Goal: Entertainment & Leisure: Consume media (video, audio)

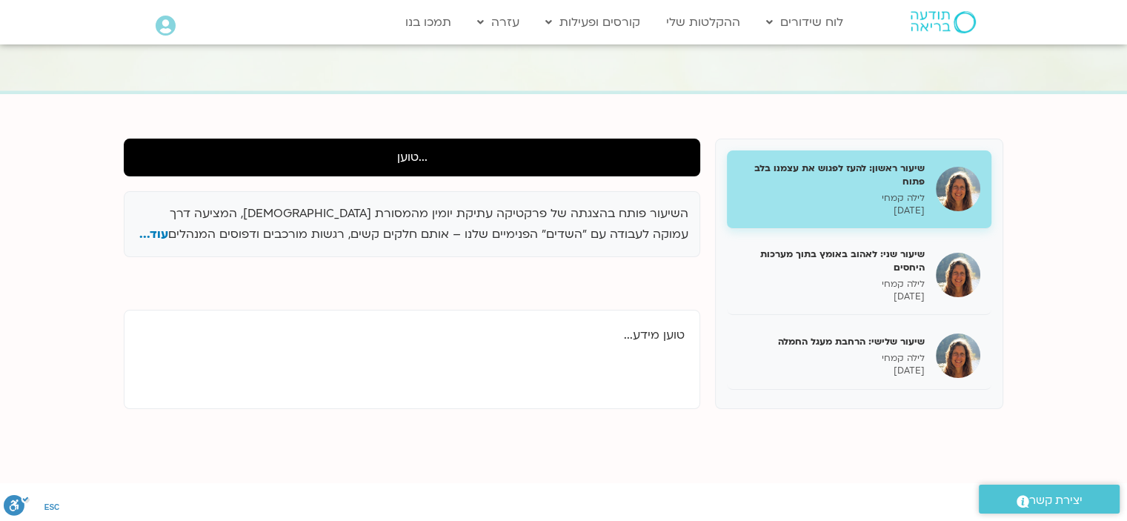
scroll to position [127, 0]
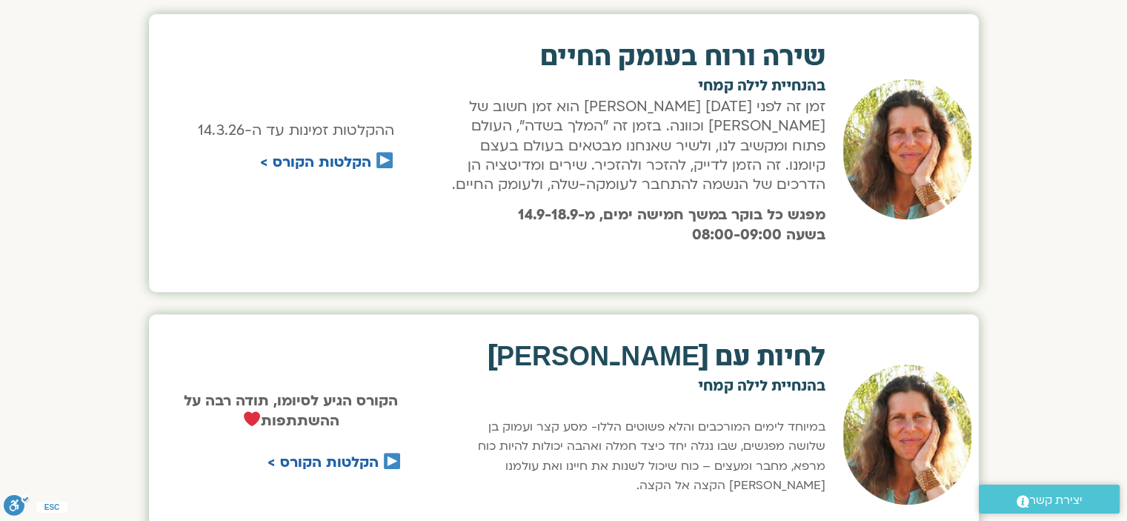
scroll to position [553, 0]
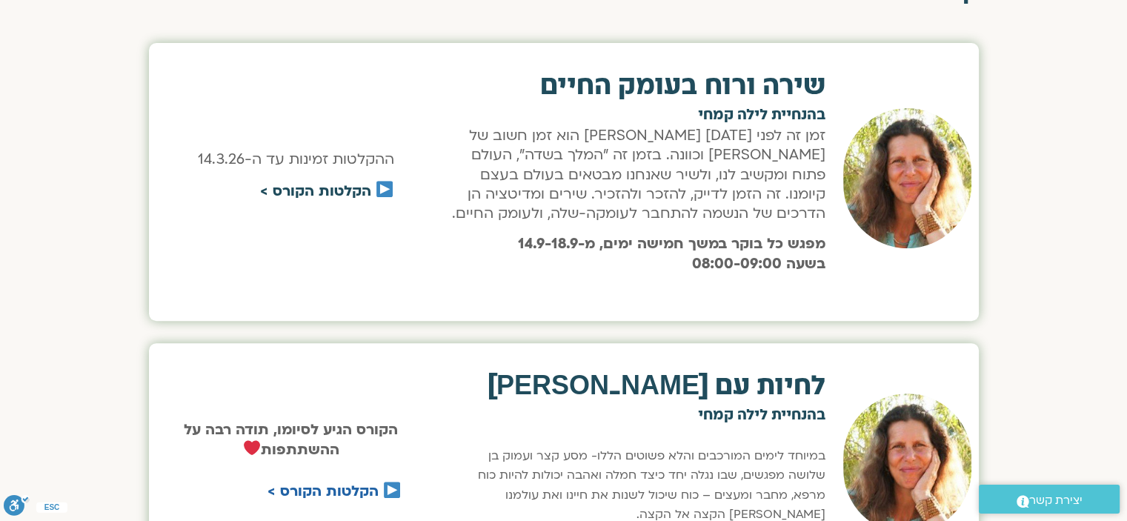
click at [344, 190] on link "הקלטות הקורס >" at bounding box center [315, 190] width 111 height 19
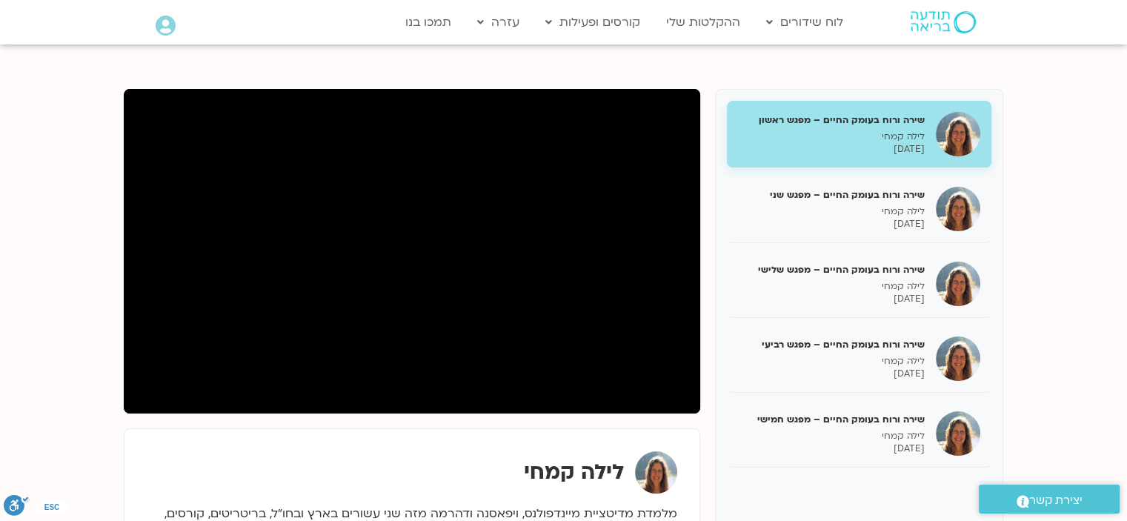
scroll to position [148, 0]
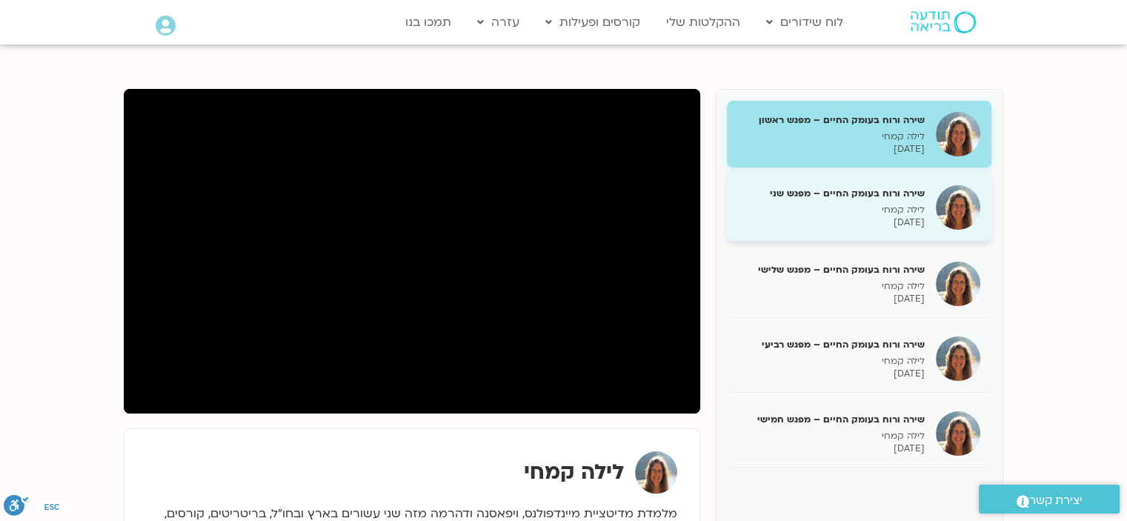
click at [822, 204] on p "לילה קמחי" at bounding box center [831, 210] width 187 height 13
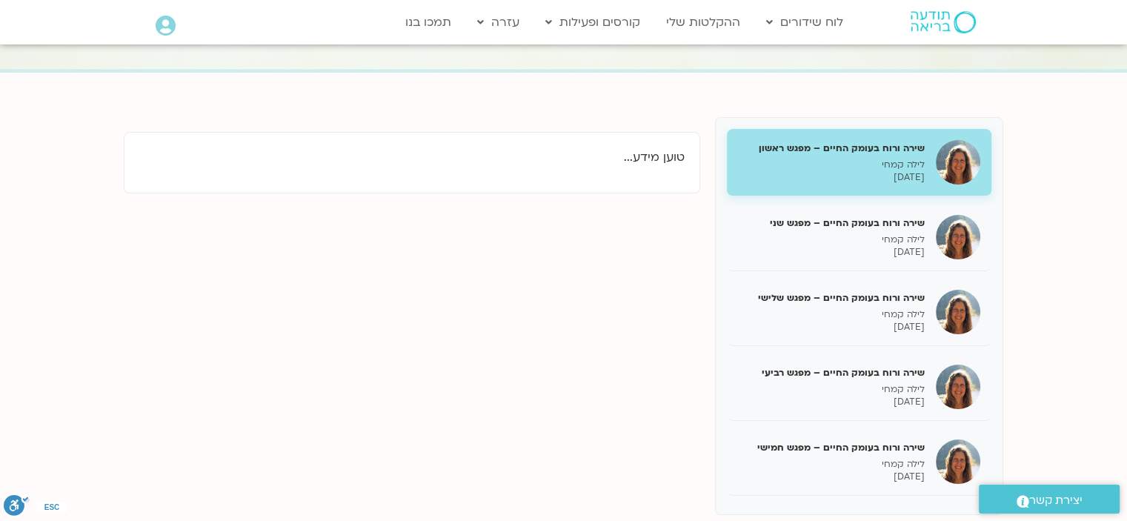
scroll to position [148, 0]
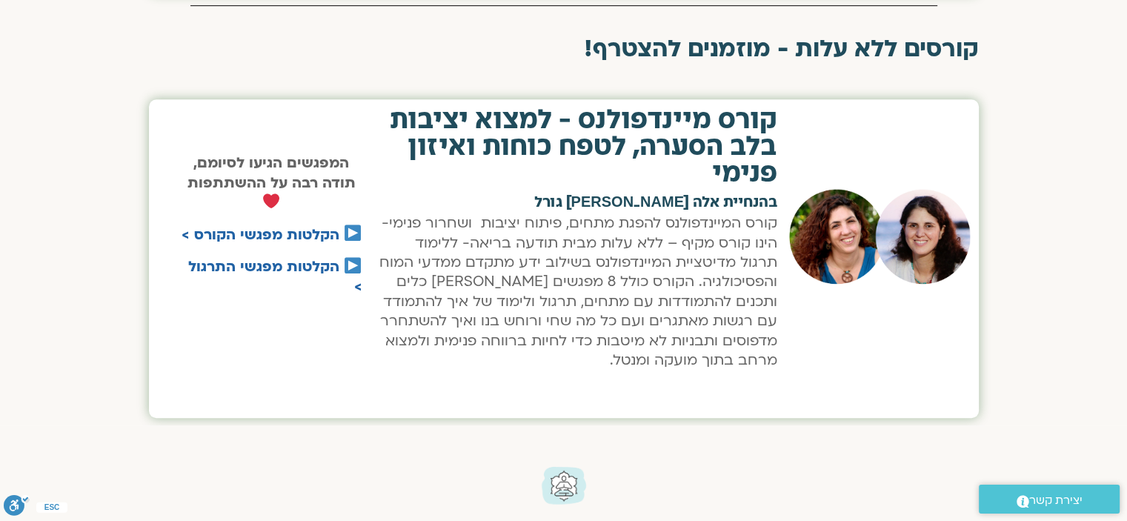
scroll to position [1150, 0]
click at [247, 233] on link "הקלטות מפגשי הקורס >" at bounding box center [260, 234] width 158 height 19
click at [576, 146] on h2 "קורס מיינדפולנס - למצוא יציבות בלב הסערה, לטפח כוחות ואיזון פנימי" at bounding box center [577, 147] width 400 height 80
click at [254, 264] on link "הקלטות מפגשי התרגול >" at bounding box center [275, 276] width 174 height 39
click at [293, 267] on link "הקלטות מפגשי התרגול >" at bounding box center [275, 276] width 174 height 39
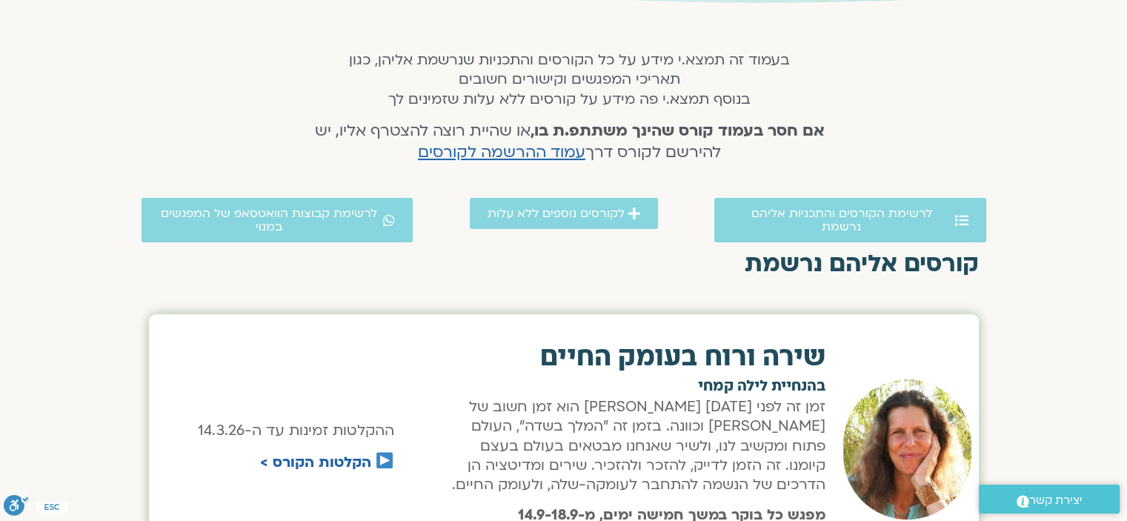
scroll to position [280, 0]
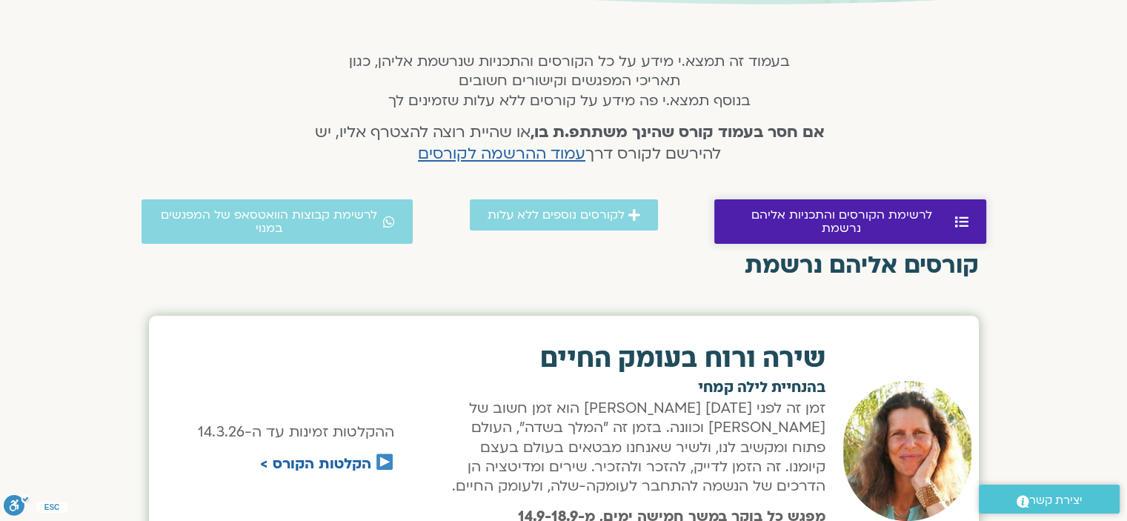
click at [759, 216] on span "לרשימת הקורסים והתכניות אליהם נרשמת" at bounding box center [841, 221] width 219 height 27
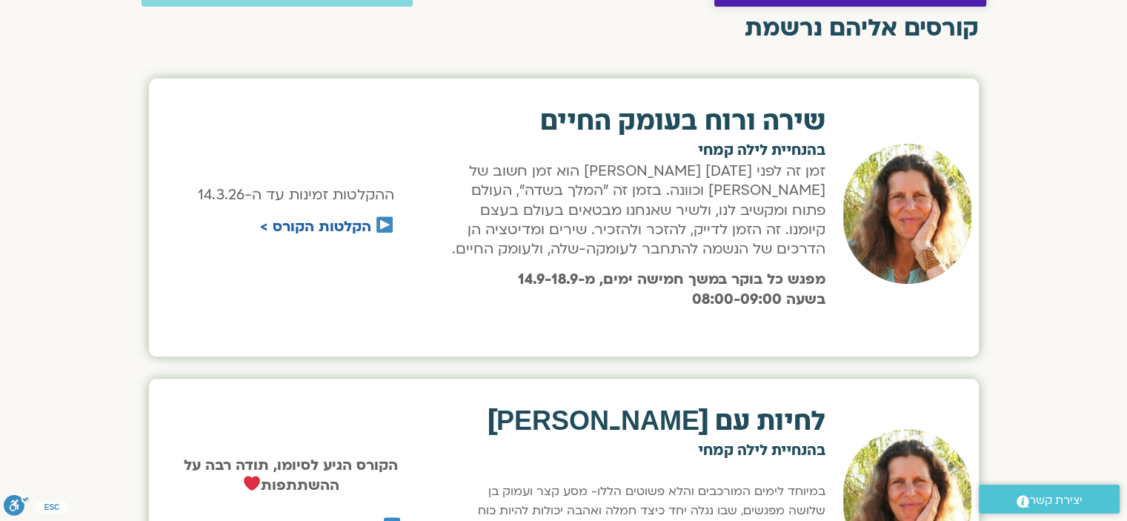
scroll to position [527, 0]
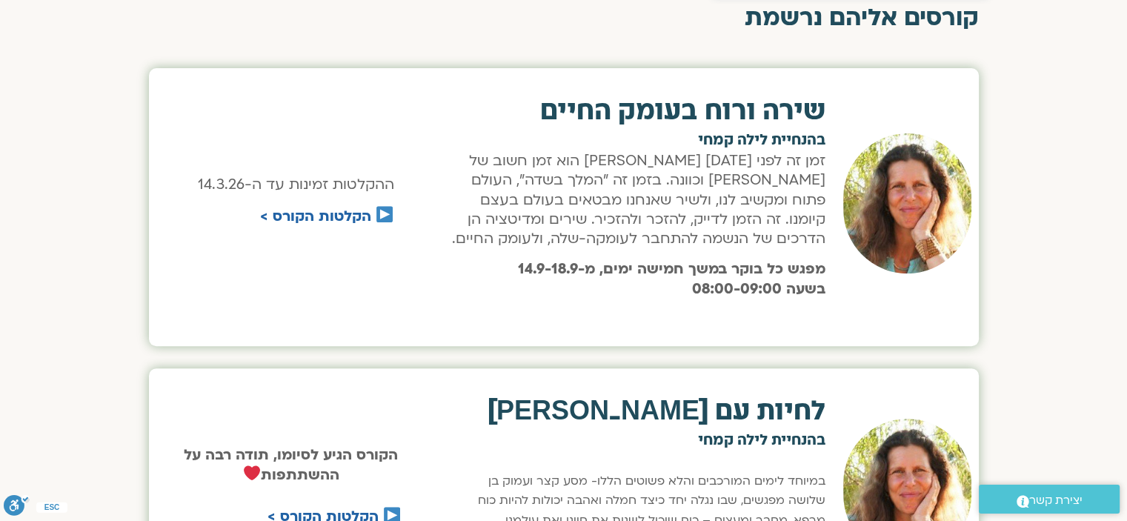
click at [759, 216] on p "זמן זה לפני ראש השנה וחגי תשרי הוא זמן חשוב של תשובה וכוונה. בזמן זה "המלך בשדה…" at bounding box center [635, 200] width 379 height 98
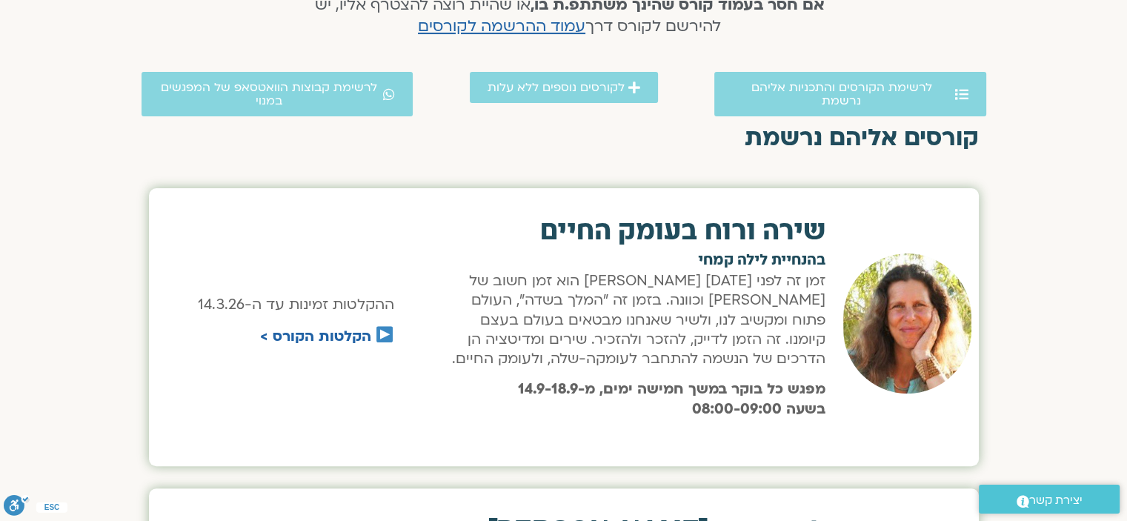
scroll to position [379, 0]
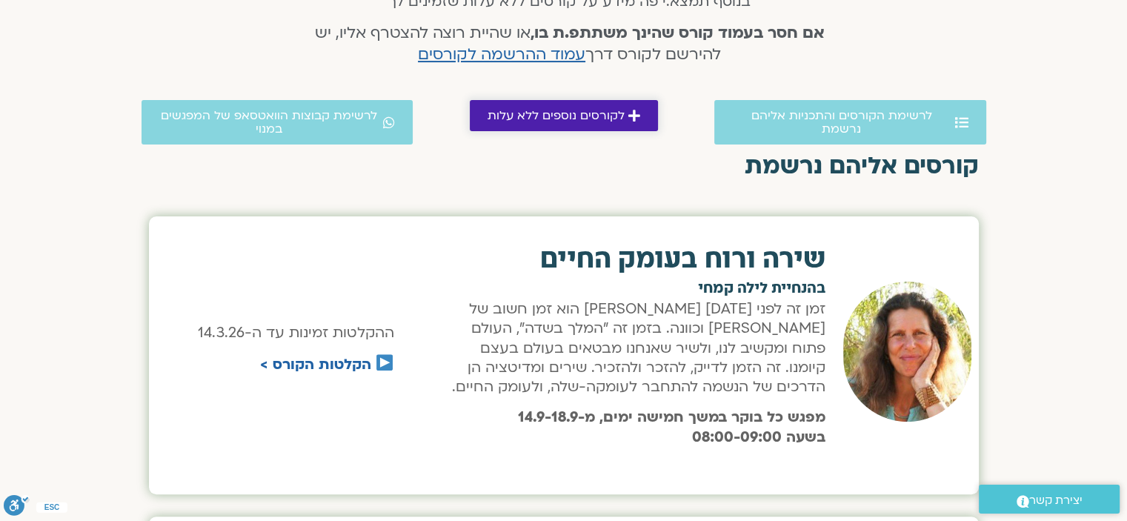
click at [556, 119] on span "לקורסים נוספים ללא עלות" at bounding box center [555, 115] width 137 height 13
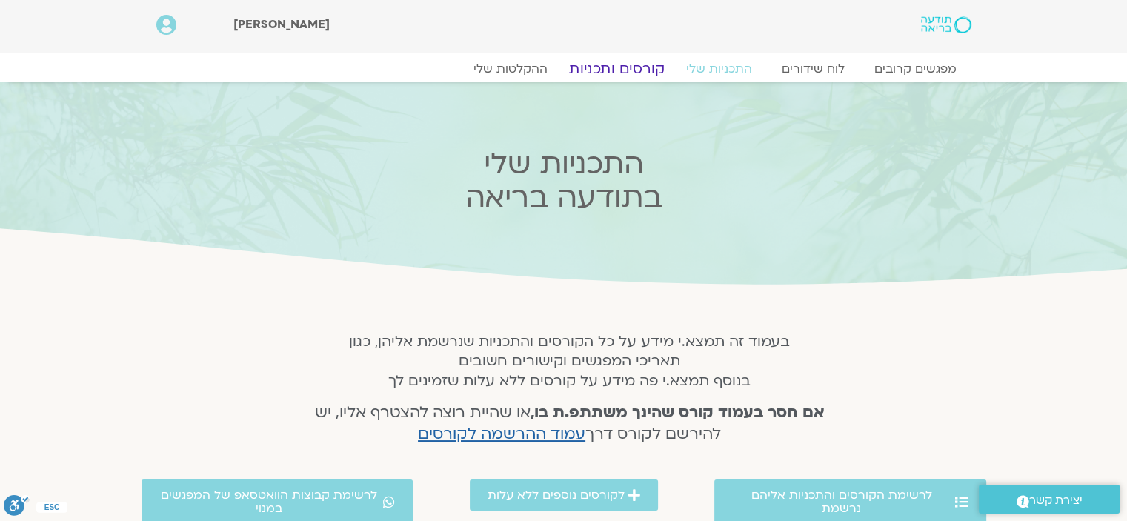
click at [614, 68] on link "קורסים ותכניות" at bounding box center [616, 69] width 130 height 18
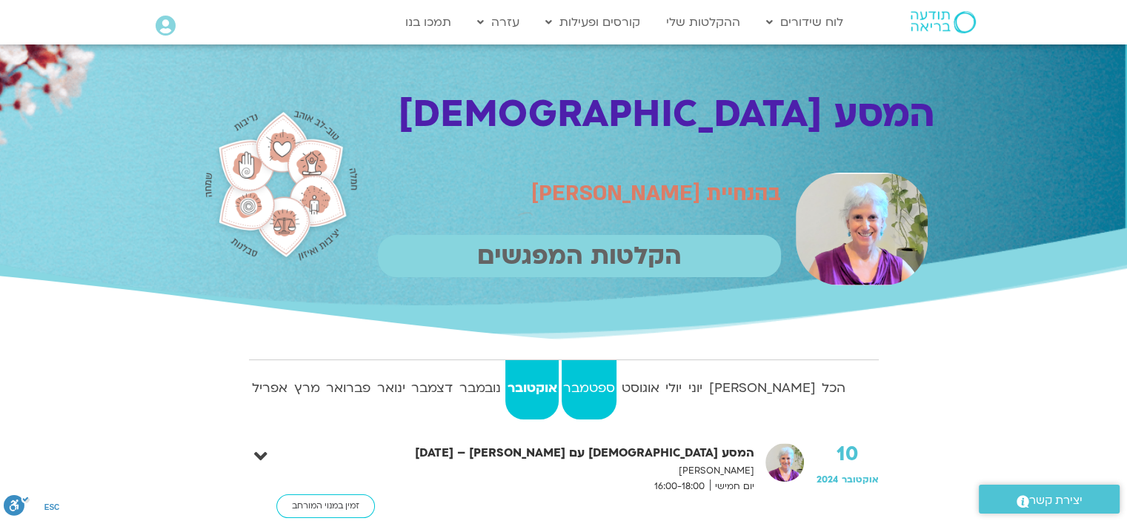
click at [617, 383] on strong "ספטמבר" at bounding box center [589, 388] width 56 height 22
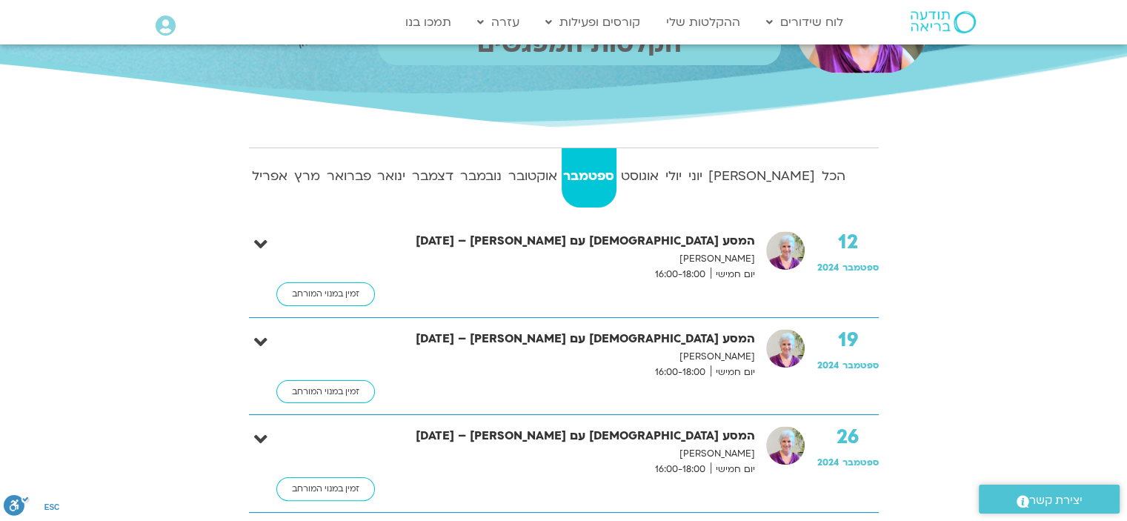
scroll to position [213, 0]
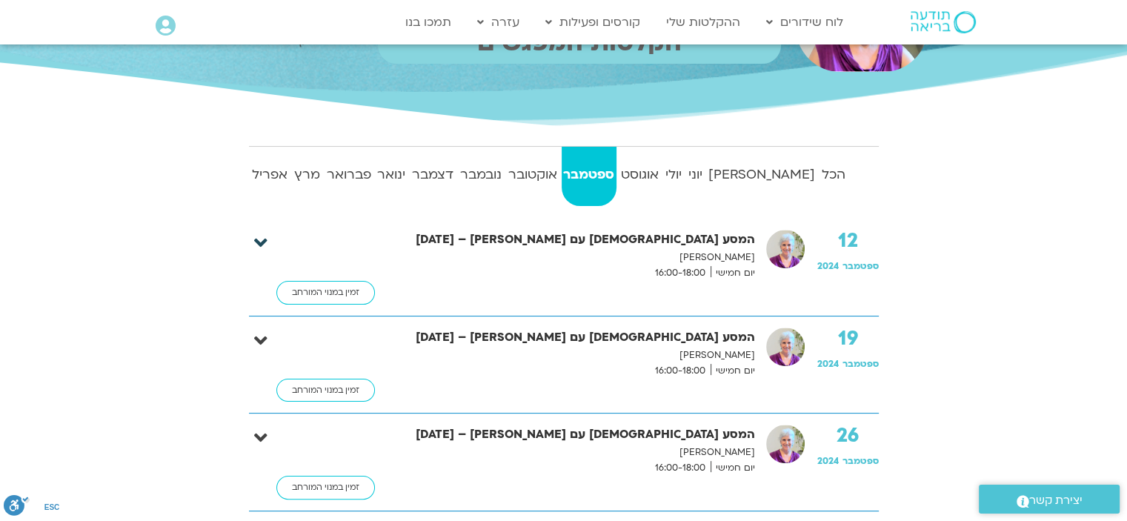
click at [263, 247] on icon at bounding box center [260, 243] width 13 height 21
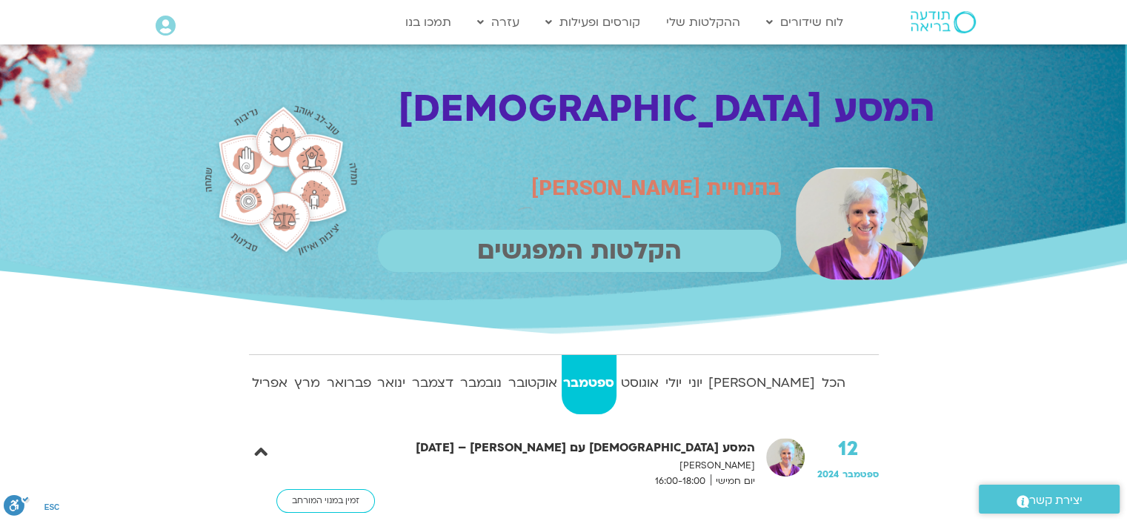
scroll to position [0, 0]
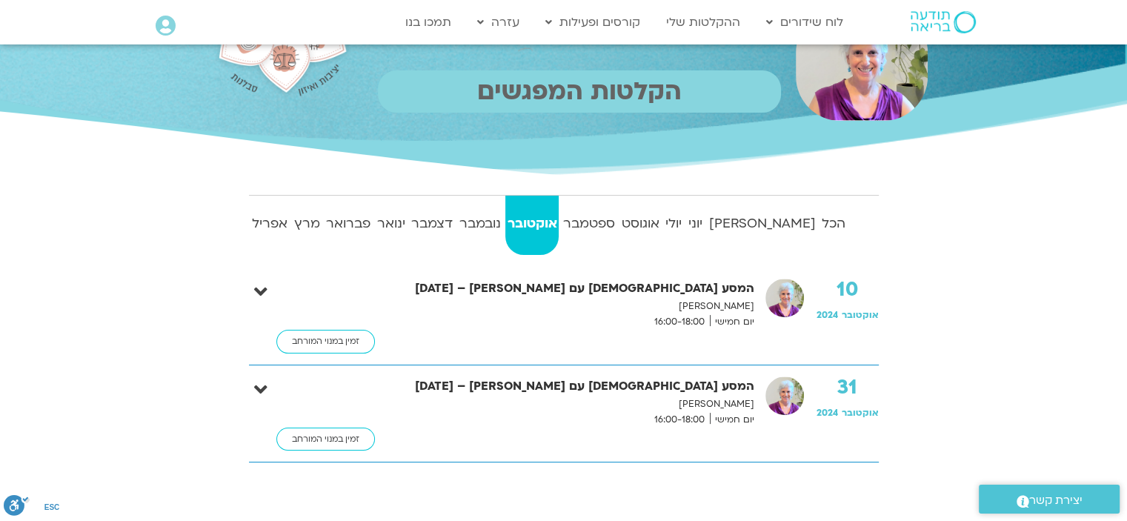
scroll to position [166, 0]
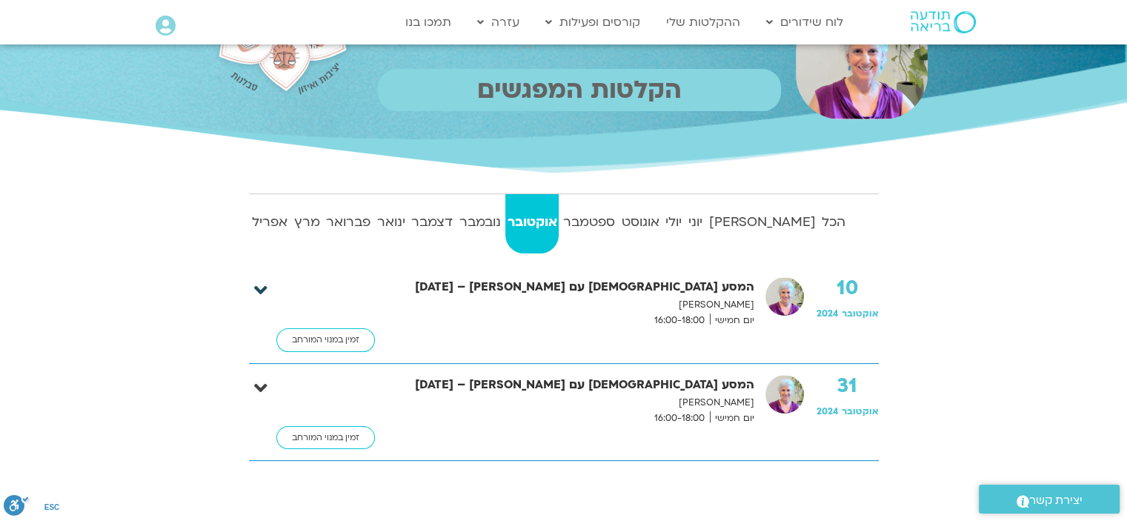
click at [259, 286] on icon at bounding box center [260, 290] width 13 height 21
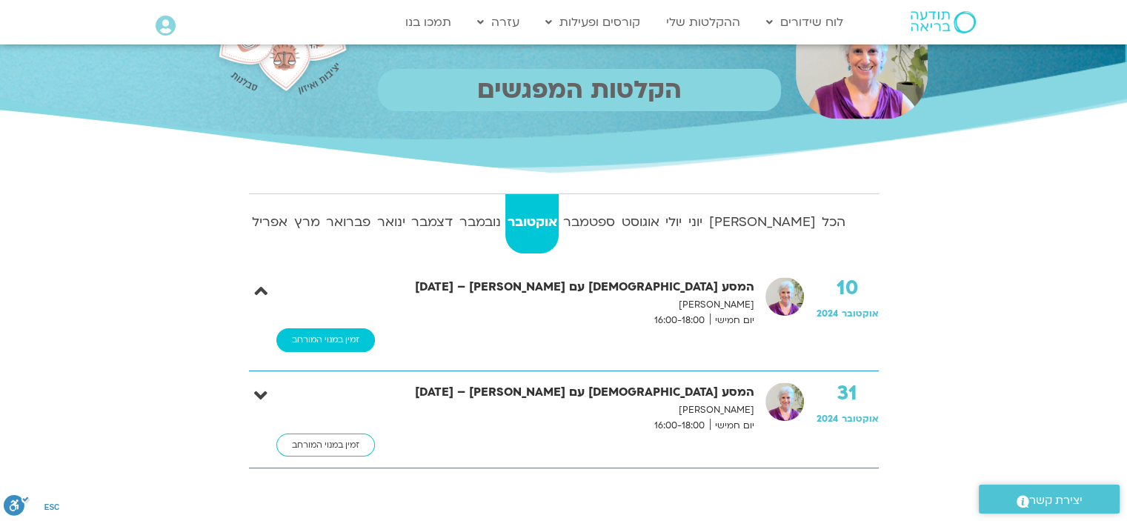
click at [312, 340] on link "זמין במנוי המורחב" at bounding box center [325, 340] width 99 height 24
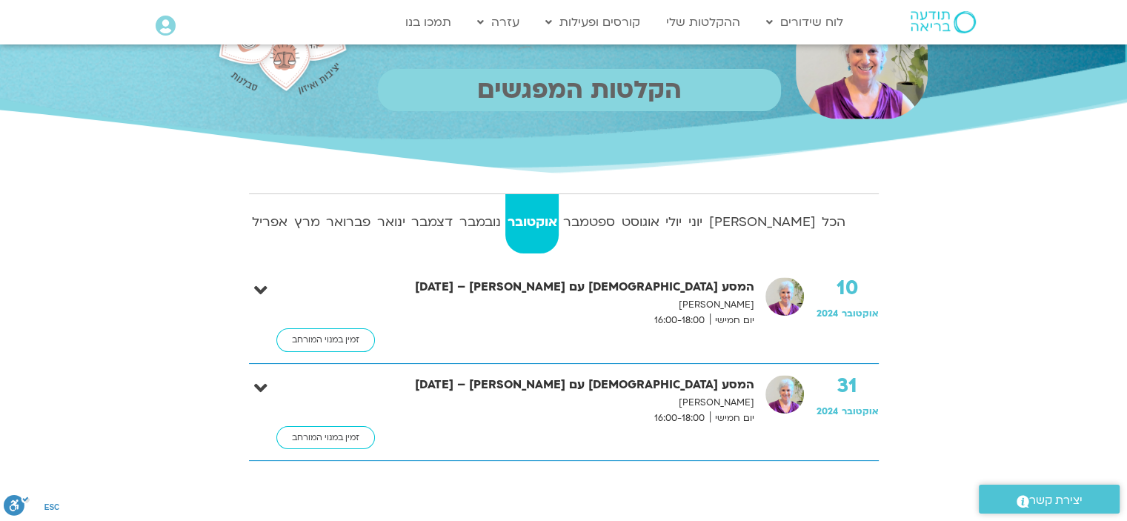
scroll to position [166, 0]
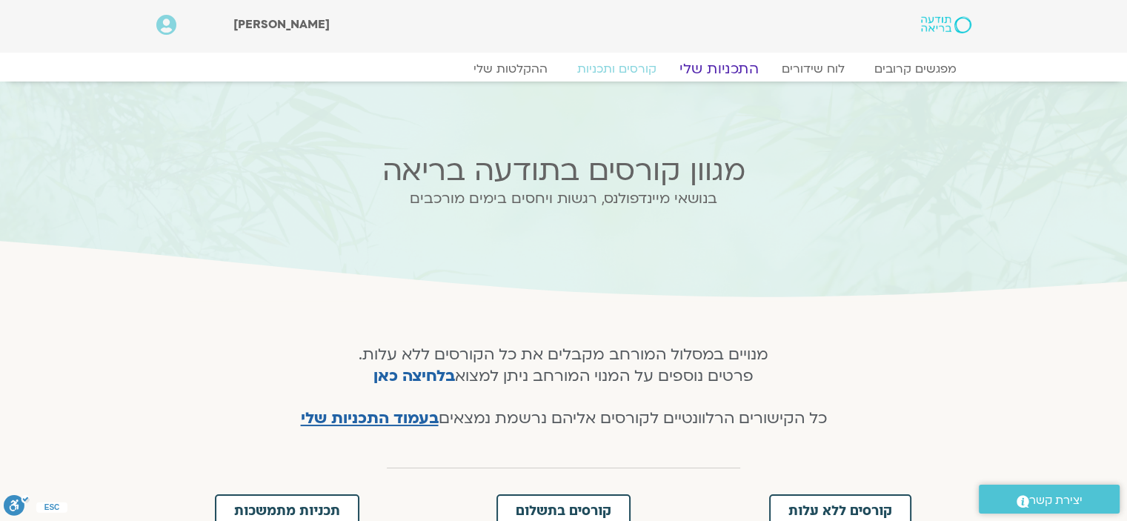
click at [714, 70] on link "התכניות שלי" at bounding box center [718, 69] width 115 height 18
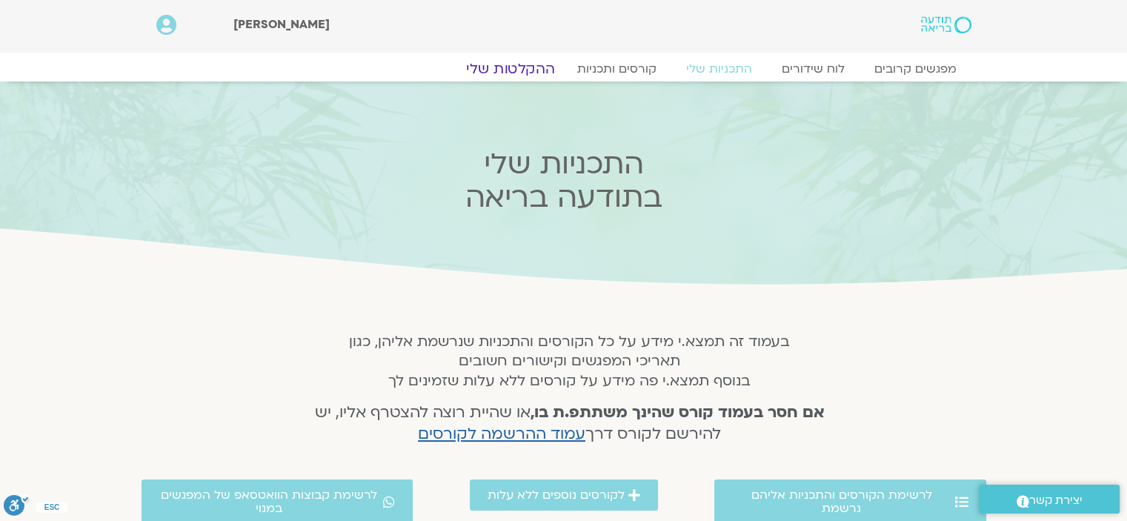
click at [515, 70] on link "ההקלטות שלי" at bounding box center [510, 69] width 124 height 18
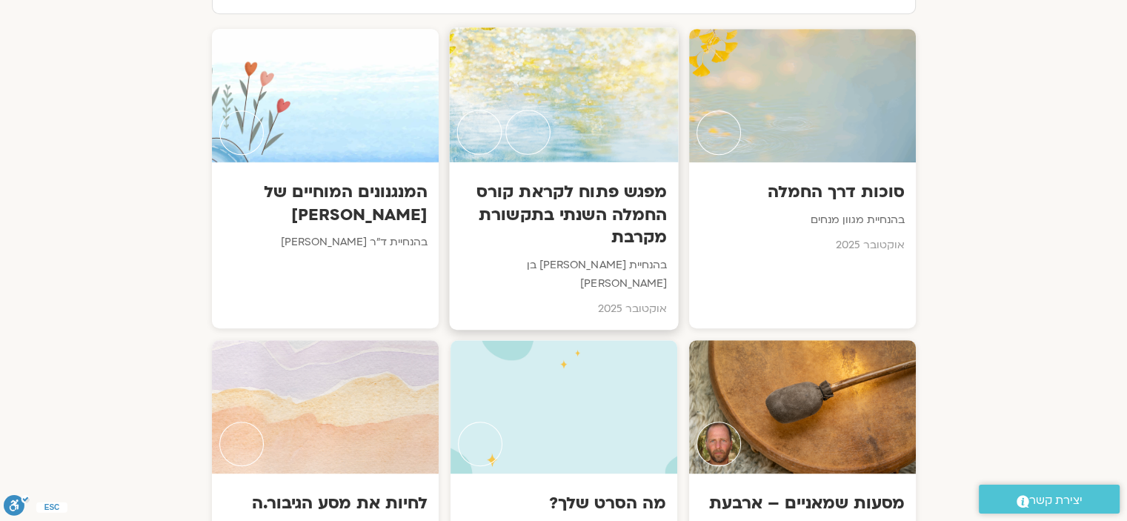
scroll to position [788, 0]
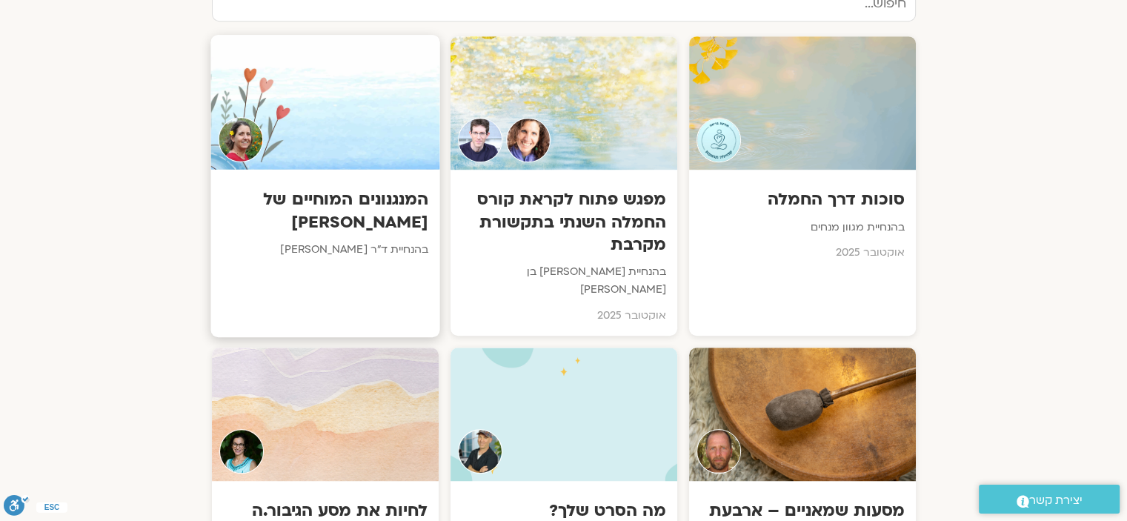
click at [308, 204] on h3 "המנגנונים המוחיים של [PERSON_NAME]" at bounding box center [324, 210] width 207 height 45
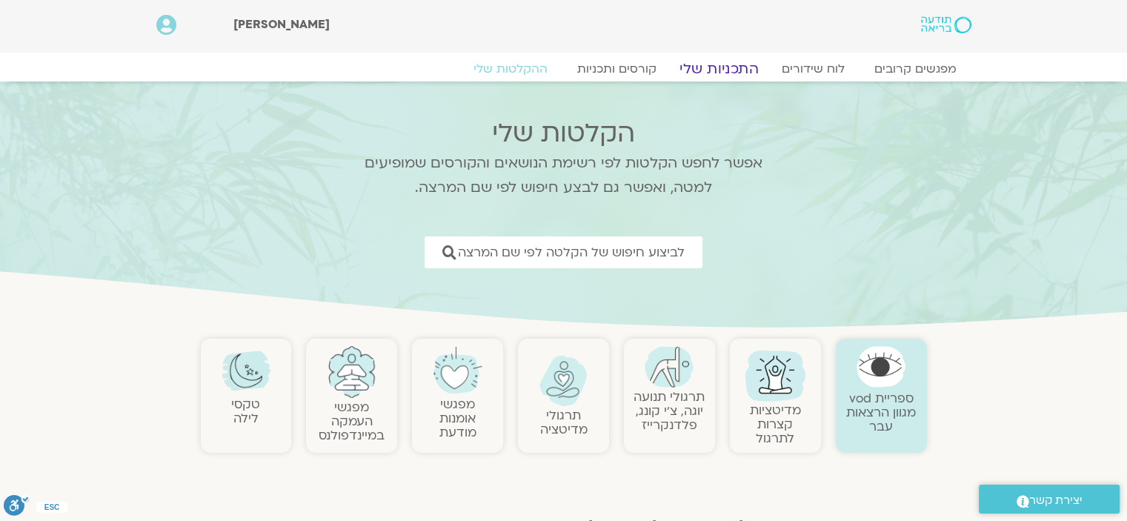
click at [718, 67] on link "התכניות שלי" at bounding box center [718, 69] width 115 height 18
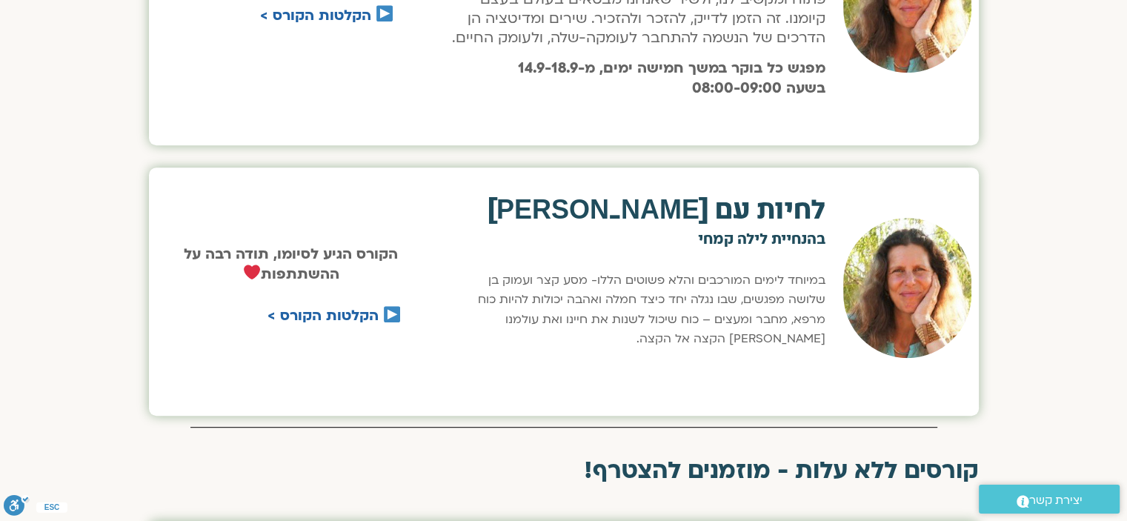
scroll to position [729, 0]
click at [327, 314] on link "הקלטות הקורס >" at bounding box center [322, 314] width 111 height 19
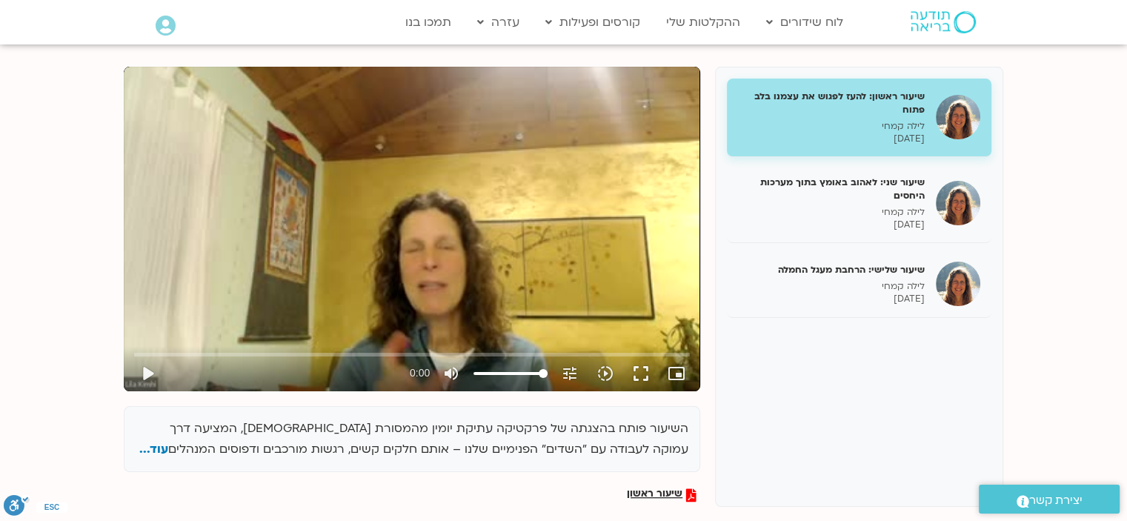
scroll to position [178, 0]
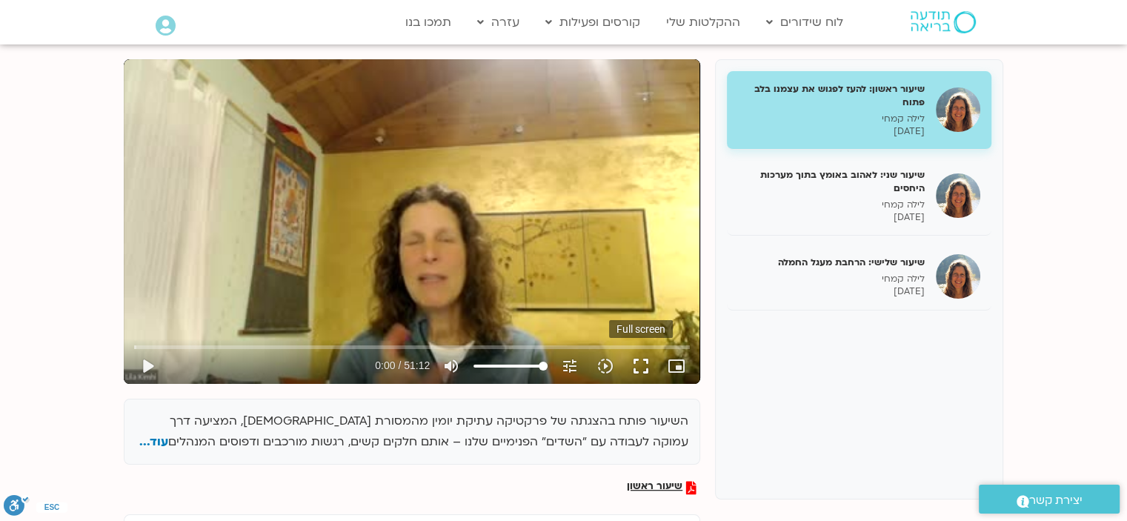
click at [639, 367] on button "fullscreen" at bounding box center [641, 366] width 36 height 36
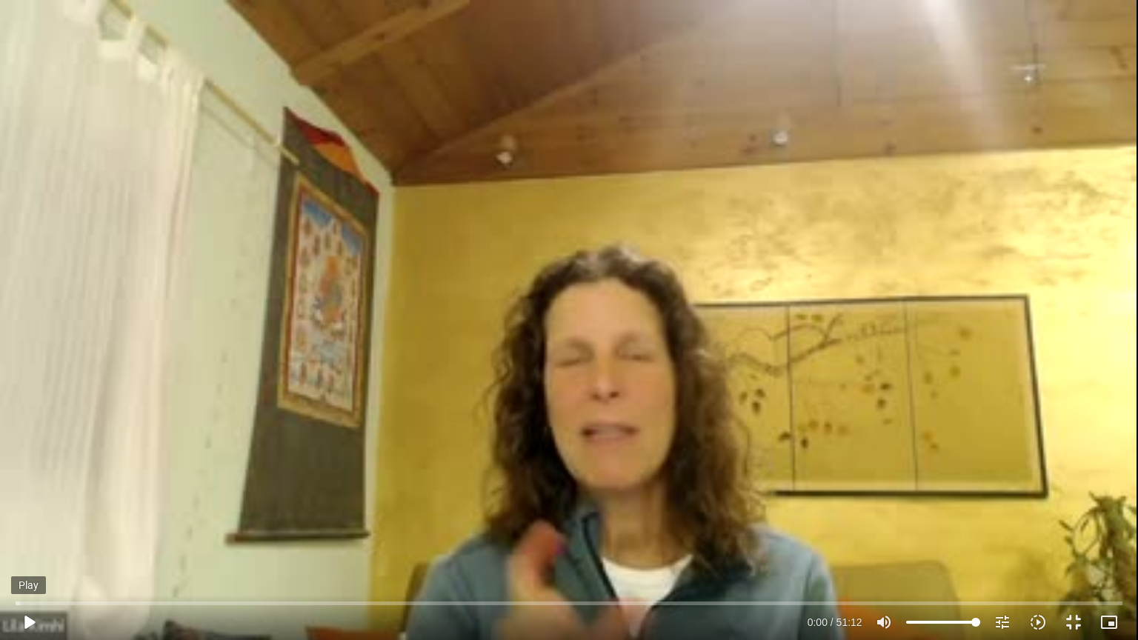
click at [30, 620] on button "play_arrow" at bounding box center [29, 622] width 36 height 36
type input "2.31749"
click at [20, 602] on input "Seek" at bounding box center [569, 602] width 1106 height 9
click at [314, 603] on input "Seek" at bounding box center [569, 602] width 1106 height 9
click at [270, 603] on input "Seek" at bounding box center [569, 602] width 1106 height 9
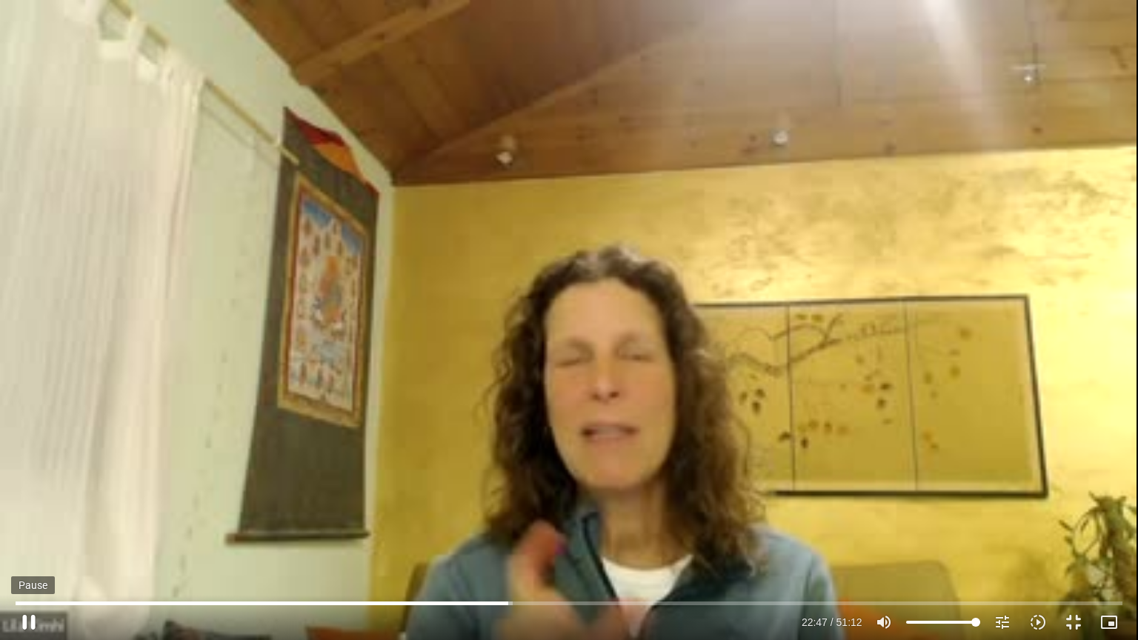
click at [26, 618] on button "pause" at bounding box center [29, 622] width 36 height 36
click at [27, 619] on button "play_arrow" at bounding box center [29, 622] width 36 height 36
click at [21, 620] on button "pause" at bounding box center [29, 622] width 36 height 36
click at [30, 616] on button "play_arrow" at bounding box center [29, 622] width 36 height 36
click at [24, 619] on button "pause" at bounding box center [29, 622] width 36 height 36
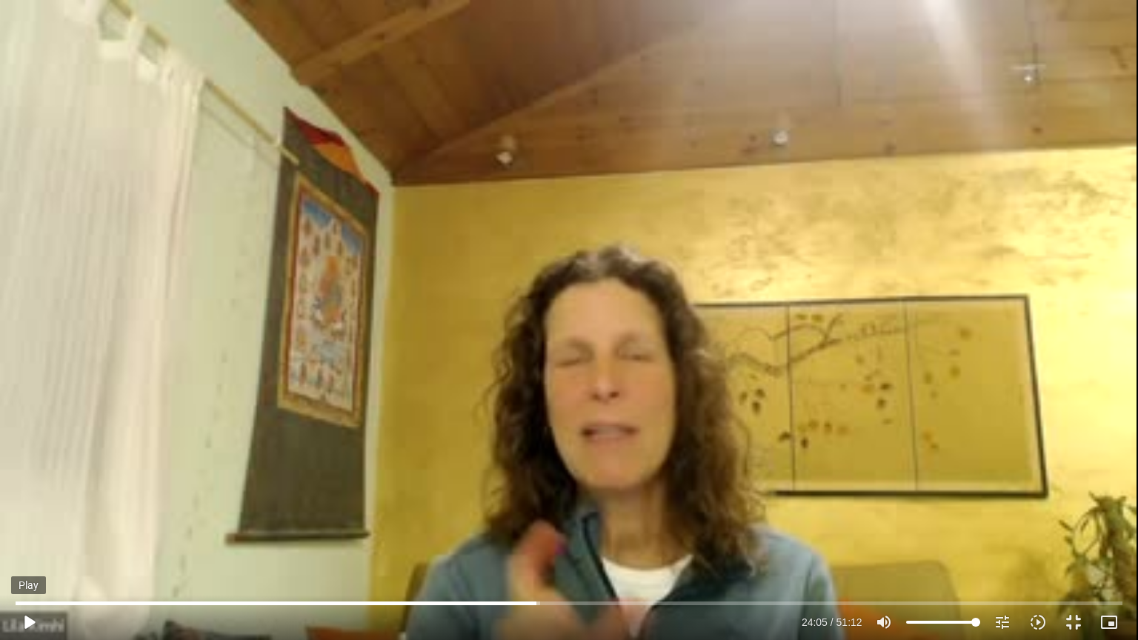
click at [26, 624] on button "play_arrow" at bounding box center [29, 622] width 36 height 36
click at [30, 619] on button "pause" at bounding box center [29, 622] width 36 height 36
click at [26, 622] on button "play_arrow" at bounding box center [29, 622] width 36 height 36
click at [30, 620] on button "pause" at bounding box center [29, 622] width 36 height 36
click at [30, 621] on button "play_arrow" at bounding box center [29, 622] width 36 height 36
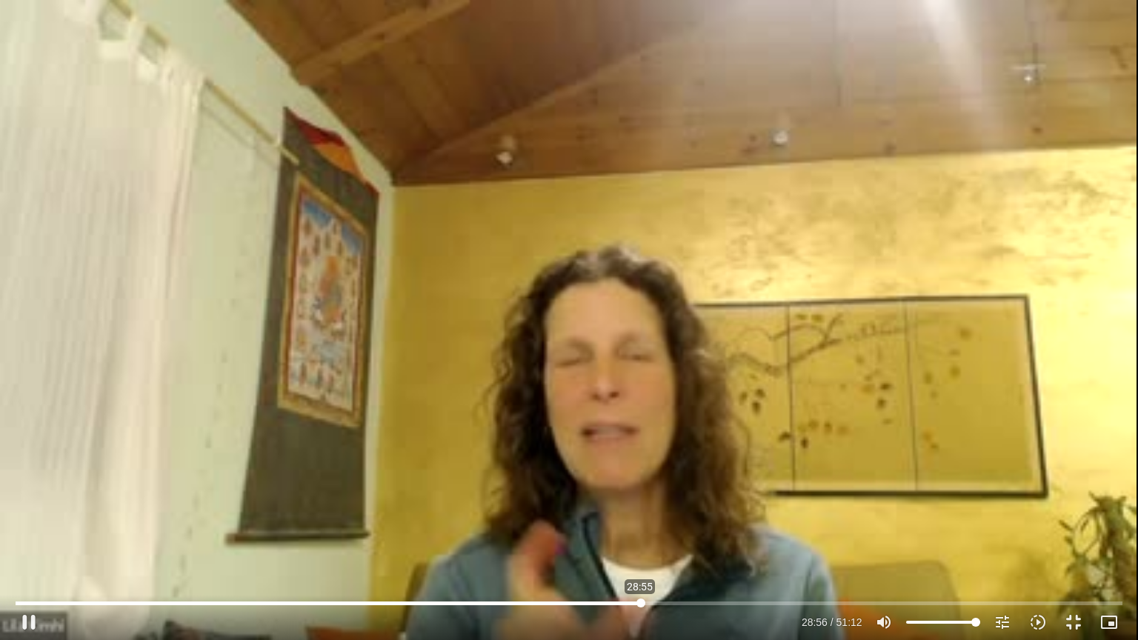
click at [640, 601] on input "Seek" at bounding box center [569, 602] width 1106 height 9
click at [24, 625] on button "pause" at bounding box center [29, 622] width 36 height 36
click at [33, 618] on button "play_arrow" at bounding box center [29, 622] width 36 height 36
click at [875, 601] on input "Seek" at bounding box center [569, 602] width 1106 height 9
click at [865, 604] on input "Seek" at bounding box center [569, 602] width 1106 height 9
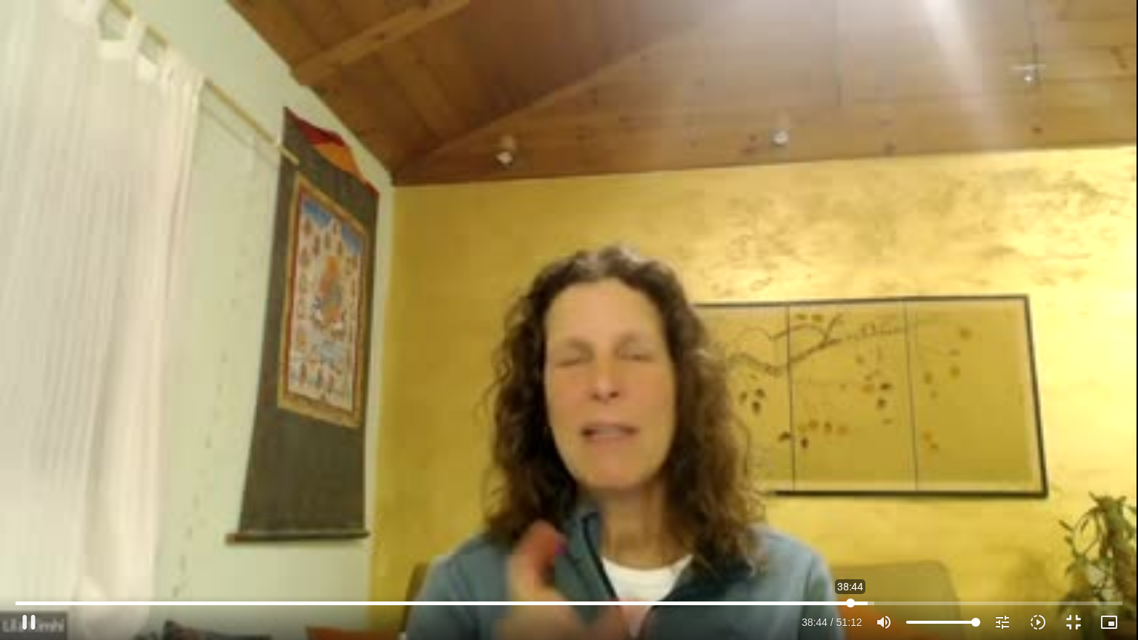
click at [850, 604] on input "Seek" at bounding box center [569, 602] width 1106 height 9
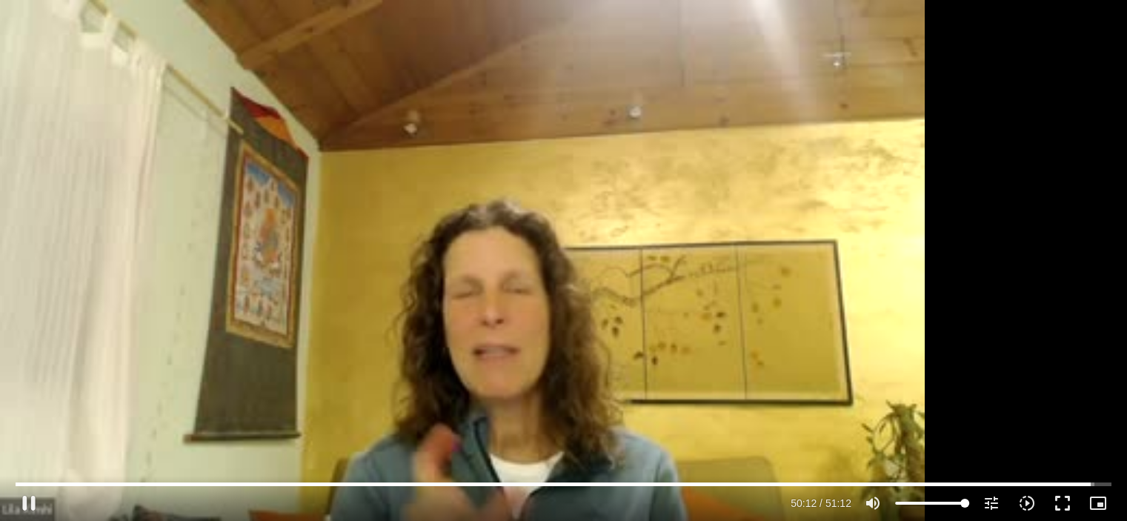
type input "3013.105344"
